Goal: Obtain resource: Download file/media

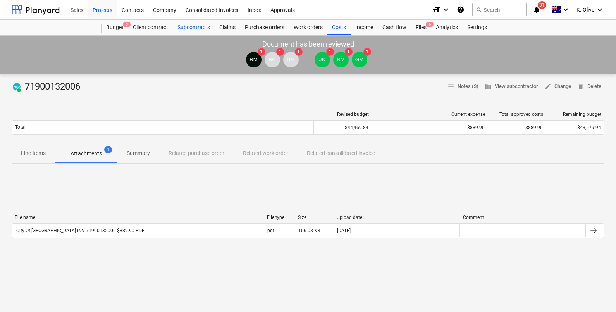
click at [188, 25] on div "Subcontracts" at bounding box center [194, 27] width 42 height 15
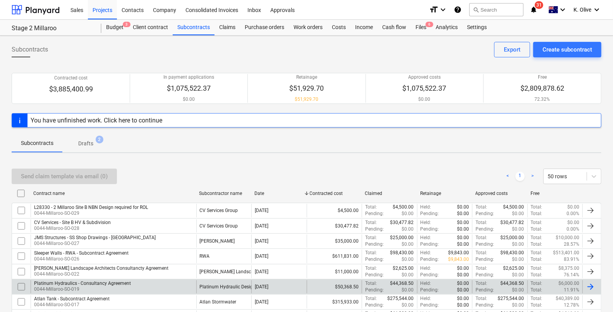
click at [84, 285] on div "Platinum Hydraulics - Consultancy Agreement" at bounding box center [82, 282] width 97 height 5
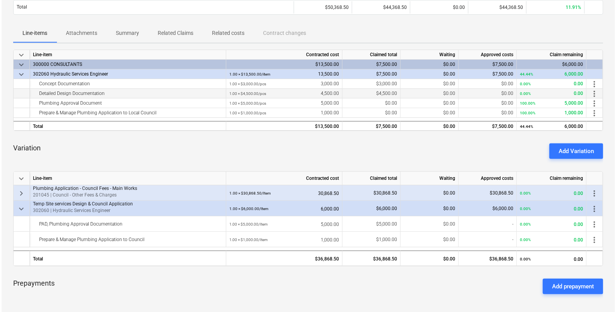
scroll to position [48, 0]
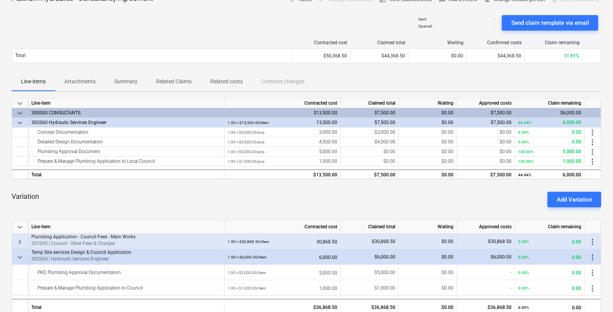
click at [89, 83] on p "Attachments" at bounding box center [79, 81] width 31 height 8
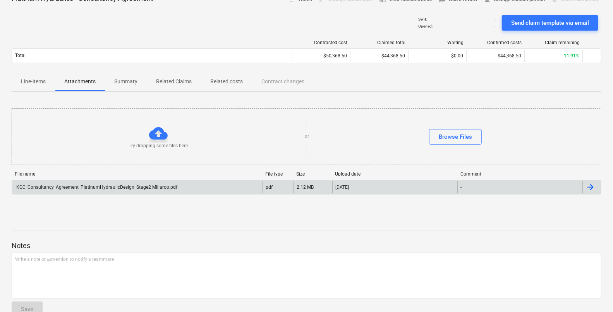
click at [197, 187] on div "KGC_Consultancy_Agreement_PlatinumHydraulicDesign_Stage2 Millaroo.pdf" at bounding box center [137, 187] width 250 height 12
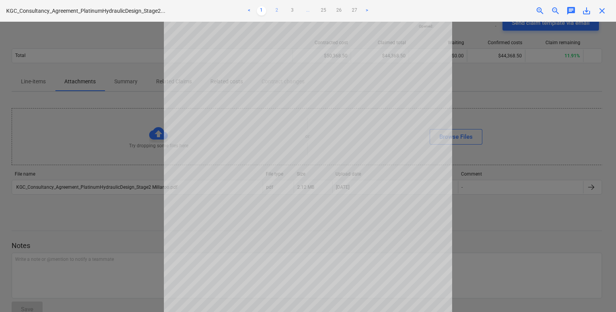
click at [279, 7] on link "2" at bounding box center [276, 10] width 9 height 9
click at [292, 9] on link "3" at bounding box center [292, 10] width 9 height 9
click at [331, 10] on link "25" at bounding box center [330, 10] width 9 height 9
click at [346, 8] on link "26" at bounding box center [346, 10] width 9 height 9
click at [354, 11] on link "27" at bounding box center [354, 10] width 9 height 9
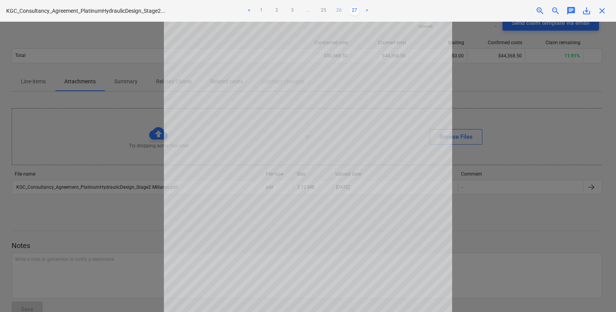
click at [338, 10] on link "26" at bounding box center [338, 10] width 9 height 9
click at [323, 11] on link "25" at bounding box center [323, 10] width 9 height 9
click at [315, 12] on link "24" at bounding box center [315, 10] width 9 height 9
click at [310, 9] on link "23" at bounding box center [307, 10] width 9 height 9
click at [310, 9] on ul "< 1 2 3 ... 22 23 24 25 26 27 >" at bounding box center [307, 10] width 201 height 9
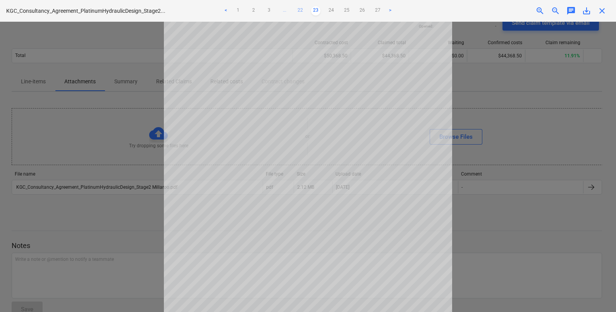
click at [300, 9] on link "22" at bounding box center [299, 10] width 9 height 9
click at [294, 10] on link "21" at bounding box center [292, 10] width 9 height 9
click at [290, 10] on link "20" at bounding box center [292, 10] width 9 height 9
click at [287, 10] on ul "< 1 2 3 ... 19 20 21 ... 25 26 27 >" at bounding box center [307, 10] width 201 height 9
click at [292, 10] on link "19" at bounding box center [292, 10] width 9 height 9
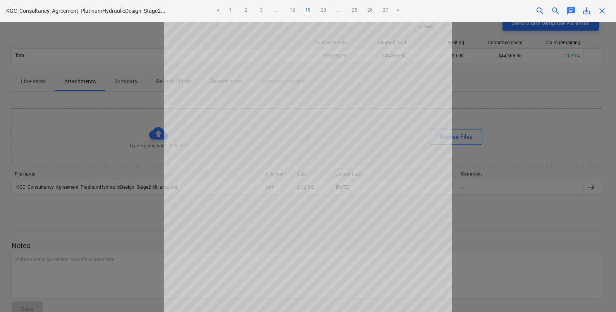
click at [292, 10] on link "18" at bounding box center [292, 10] width 9 height 9
click at [292, 10] on link "17" at bounding box center [292, 10] width 9 height 9
click at [292, 10] on link "16" at bounding box center [292, 10] width 9 height 9
click at [292, 10] on link "15" at bounding box center [292, 10] width 9 height 9
click at [292, 10] on link "14" at bounding box center [292, 10] width 9 height 9
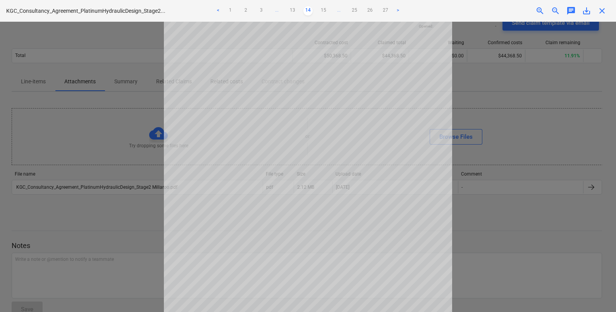
click at [292, 10] on link "13" at bounding box center [292, 10] width 9 height 9
